Goal: Find specific page/section: Find specific page/section

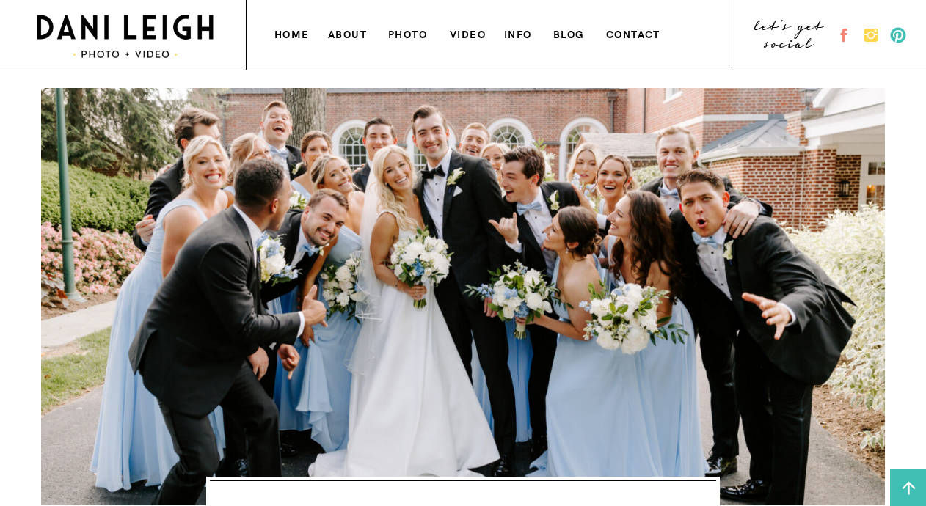
click at [407, 37] on h3 "photo" at bounding box center [408, 32] width 41 height 15
